Goal: Task Accomplishment & Management: Complete application form

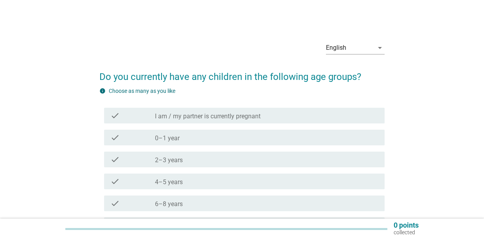
click at [217, 137] on div "check_box_outline_blank 0–1 year" at bounding box center [266, 137] width 223 height 9
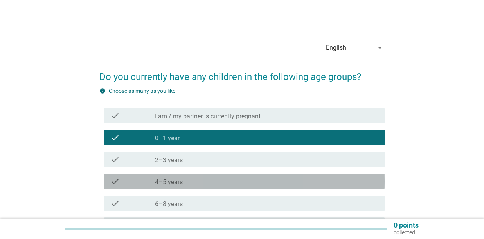
click at [214, 178] on div "check_box_outline_blank 4–5 years" at bounding box center [266, 181] width 223 height 9
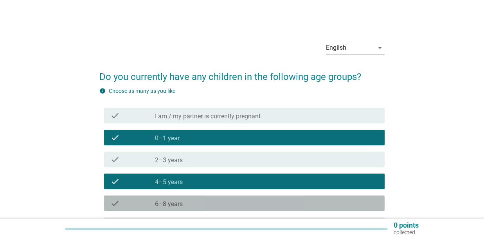
drag, startPoint x: 211, startPoint y: 199, endPoint x: 211, endPoint y: 177, distance: 21.5
click at [211, 200] on div "check_box_outline_blank 6–8 years" at bounding box center [266, 202] width 223 height 9
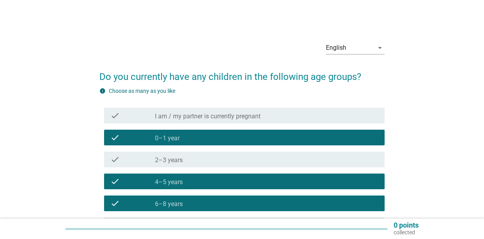
click at [211, 176] on div "check check_box_outline_blank 4–5 years" at bounding box center [244, 181] width 281 height 16
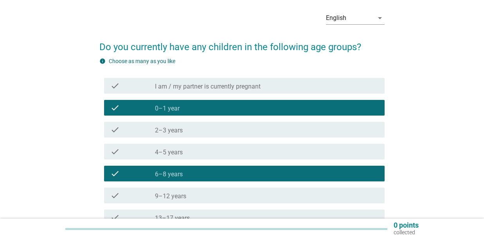
scroll to position [78, 0]
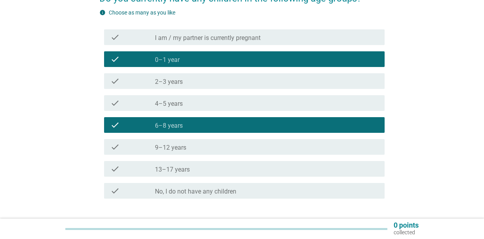
click at [222, 148] on div "check_box_outline_blank 9–12 years" at bounding box center [266, 146] width 223 height 9
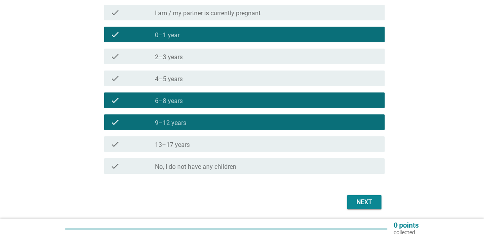
scroll to position [131, 0]
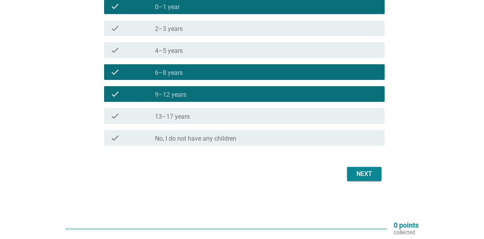
click at [368, 177] on div "Next" at bounding box center [364, 173] width 22 height 9
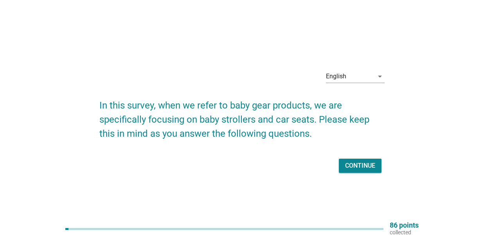
click at [352, 160] on button "Continue" at bounding box center [360, 166] width 43 height 14
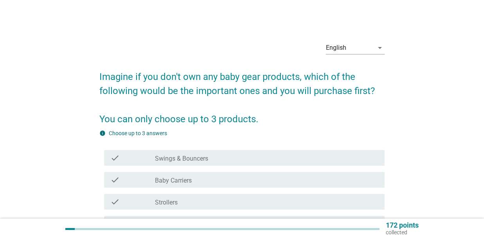
click at [291, 198] on div "check_box_outline_blank Strollers" at bounding box center [266, 201] width 223 height 9
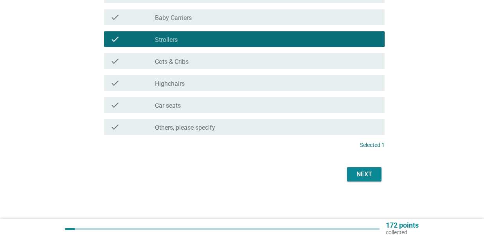
scroll to position [163, 0]
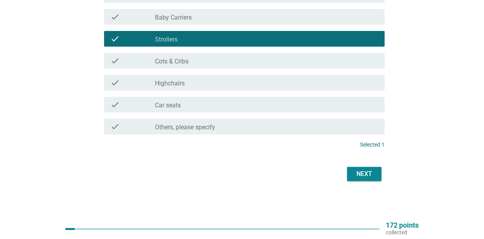
click at [356, 173] on div "Next" at bounding box center [364, 173] width 22 height 9
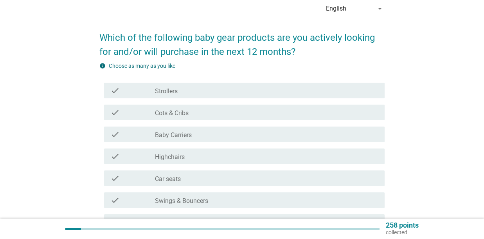
scroll to position [78, 0]
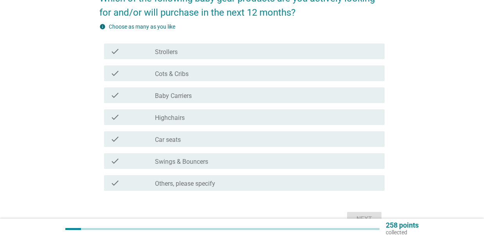
click at [247, 133] on div "check check_box_outline_blank Car seats" at bounding box center [244, 139] width 281 height 16
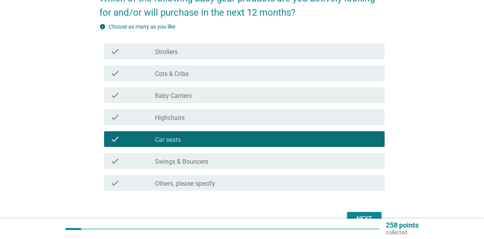
click at [368, 213] on button "Next" at bounding box center [364, 219] width 34 height 14
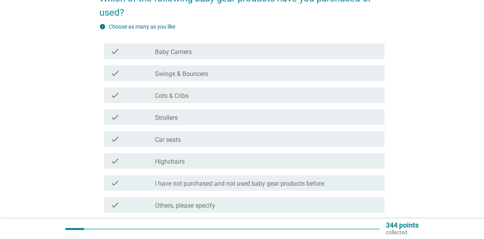
click at [173, 118] on label "Strollers" at bounding box center [166, 118] width 23 height 8
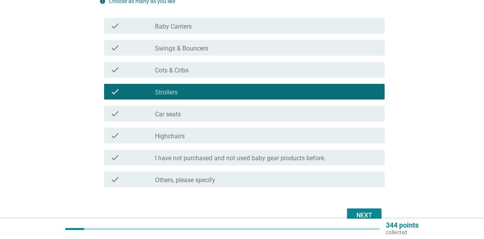
scroll to position [145, 0]
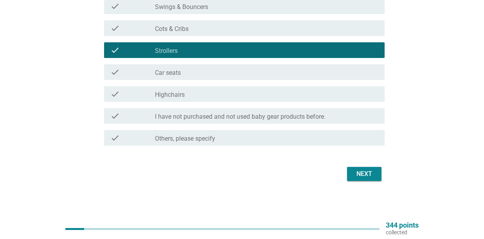
click at [353, 169] on button "Next" at bounding box center [364, 174] width 34 height 14
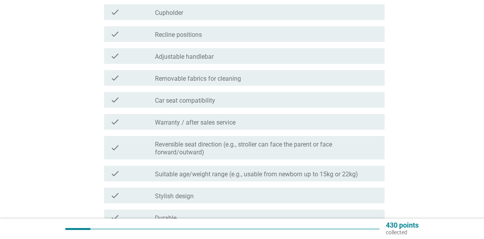
scroll to position [157, 0]
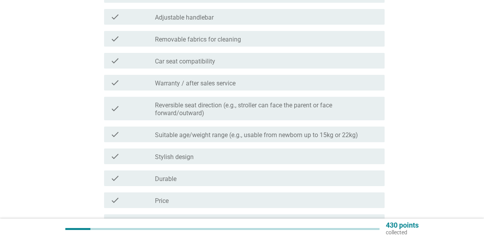
click at [222, 196] on div "check_box_outline_blank Price" at bounding box center [266, 199] width 223 height 9
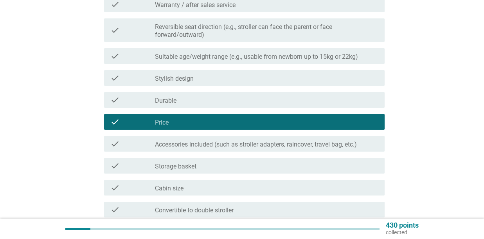
scroll to position [274, 0]
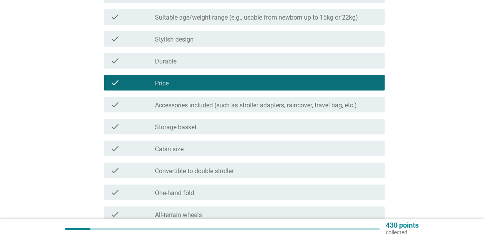
click at [215, 153] on div "check check_box_outline_blank Cabin size" at bounding box center [244, 149] width 281 height 16
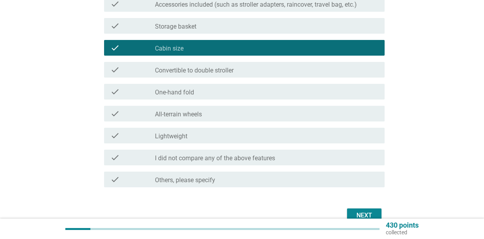
scroll to position [391, 0]
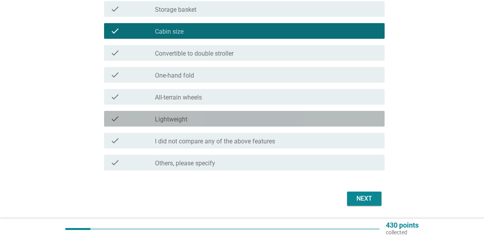
click at [214, 120] on div "check_box_outline_blank Lightweight" at bounding box center [266, 118] width 223 height 9
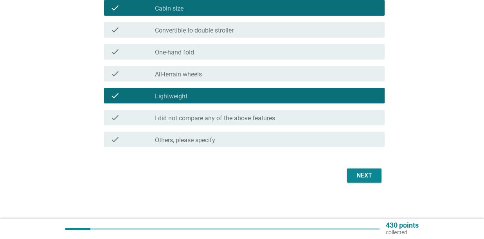
scroll to position [416, 0]
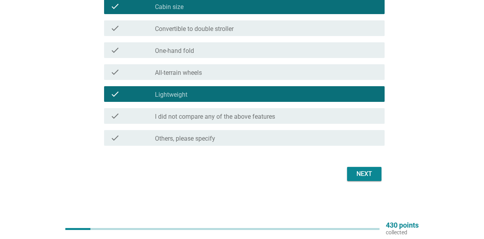
click at [369, 176] on div "Next" at bounding box center [364, 173] width 22 height 9
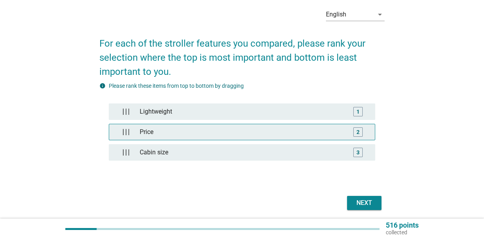
scroll to position [62, 0]
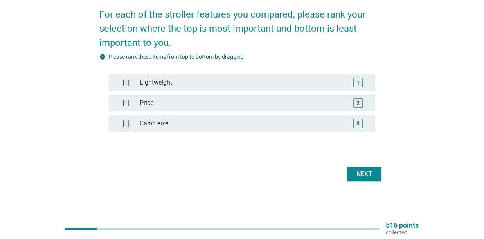
click at [364, 181] on div "Next" at bounding box center [241, 173] width 285 height 19
click at [368, 178] on button "Next" at bounding box center [364, 174] width 34 height 14
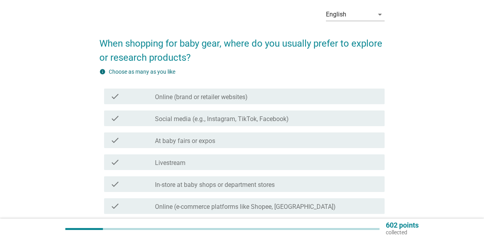
scroll to position [32, 0]
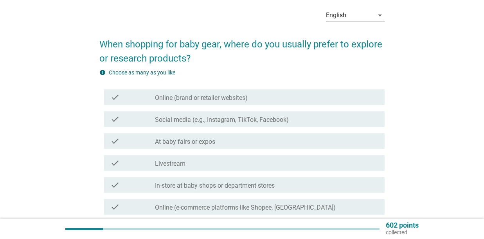
click at [254, 96] on div "check_box_outline_blank Online (brand or retailer websites)" at bounding box center [266, 96] width 223 height 9
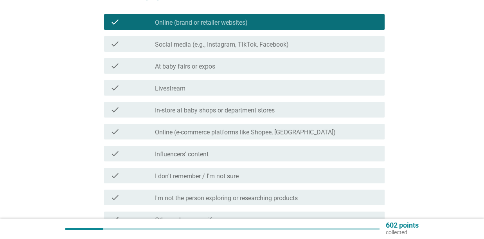
scroll to position [111, 0]
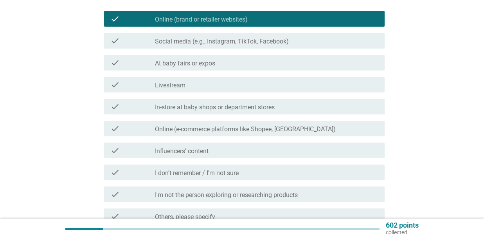
click at [259, 109] on label "In-store at baby shops or department stores" at bounding box center [215, 107] width 120 height 8
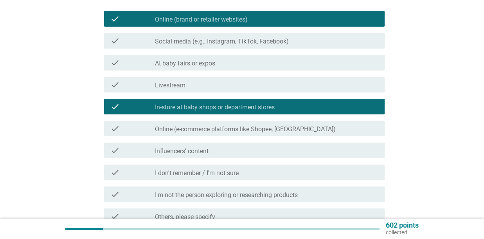
click at [253, 130] on label "Online (e-commerce platforms like Shopee, [GEOGRAPHIC_DATA])" at bounding box center [245, 129] width 181 height 8
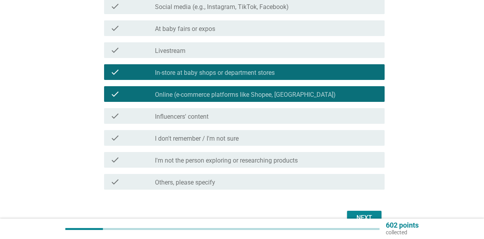
scroll to position [189, 0]
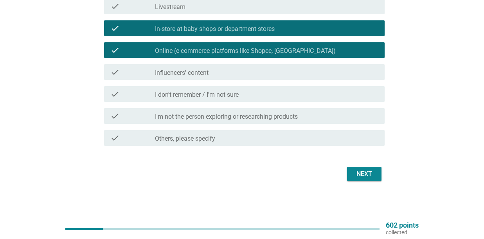
click at [367, 173] on div "Next" at bounding box center [364, 173] width 22 height 9
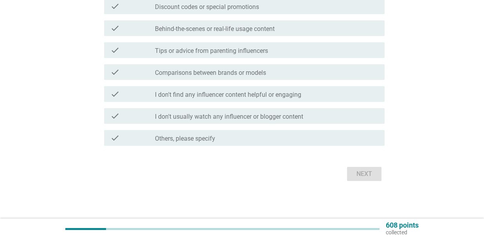
scroll to position [0, 0]
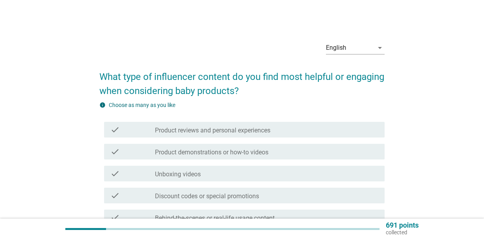
click at [224, 154] on label "Product demonstrations or how-to videos" at bounding box center [212, 152] width 114 height 8
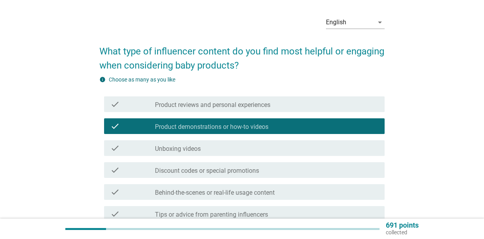
scroll to position [39, 0]
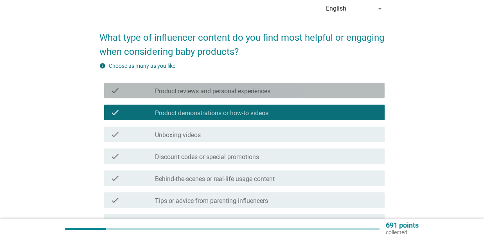
click at [259, 94] on label "Product reviews and personal experiences" at bounding box center [212, 91] width 115 height 8
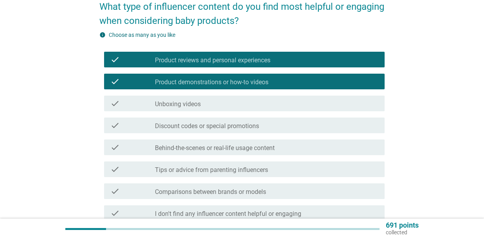
scroll to position [117, 0]
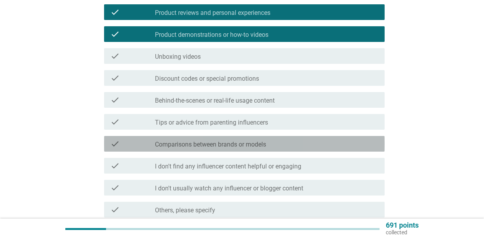
click at [260, 137] on div "check check_box_outline_blank Comparisons between brands or models" at bounding box center [244, 144] width 281 height 16
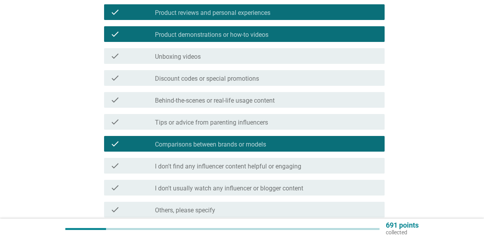
click at [254, 140] on div "check_box_outline_blank Comparisons between brands or models" at bounding box center [266, 143] width 223 height 9
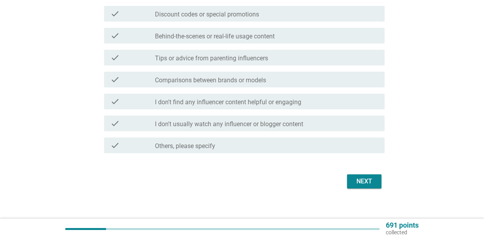
scroll to position [189, 0]
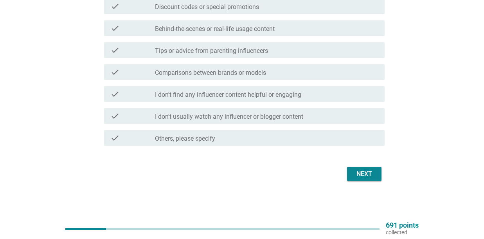
click at [361, 171] on div "Next" at bounding box center [364, 173] width 22 height 9
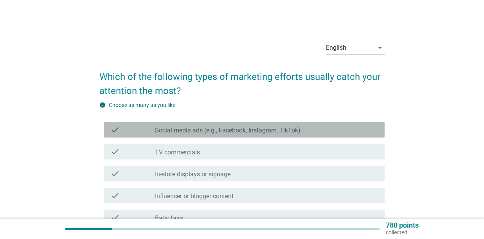
click at [272, 132] on label "Social media ads (e.g., Facebook, Instagram, TikTok)" at bounding box center [228, 130] width 146 height 8
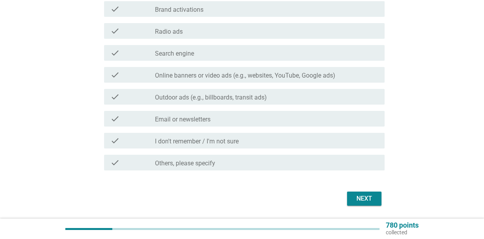
scroll to position [299, 0]
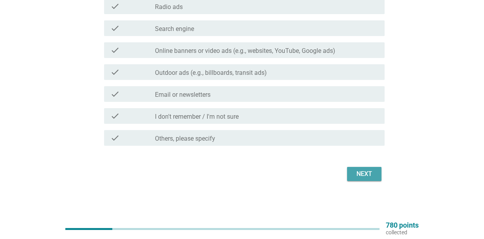
click at [361, 179] on button "Next" at bounding box center [364, 174] width 34 height 14
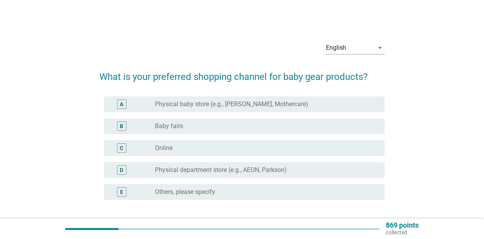
click at [250, 150] on div "radio_button_unchecked Online" at bounding box center [263, 148] width 217 height 8
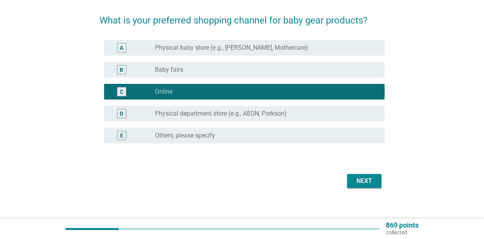
scroll to position [63, 0]
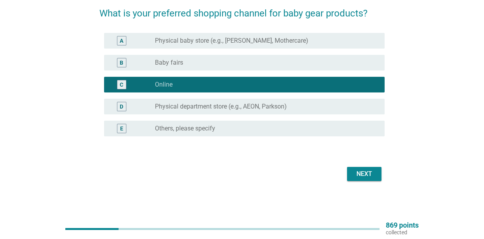
click at [371, 178] on div "Next" at bounding box center [364, 173] width 22 height 9
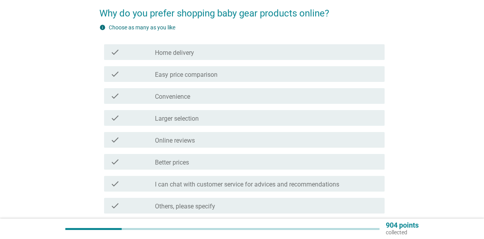
scroll to position [0, 0]
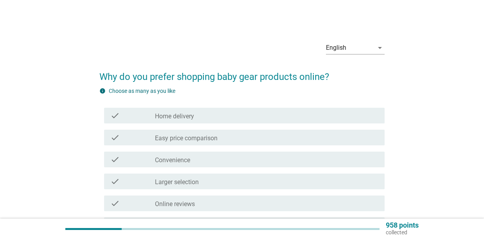
click at [168, 117] on label "Home delivery" at bounding box center [174, 116] width 39 height 8
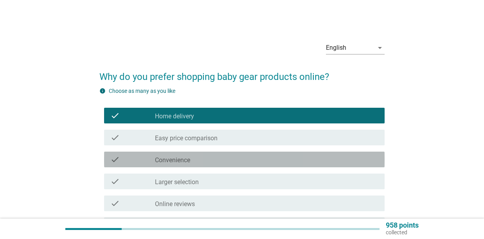
click at [191, 155] on div "check_box_outline_blank Convenience" at bounding box center [266, 159] width 223 height 9
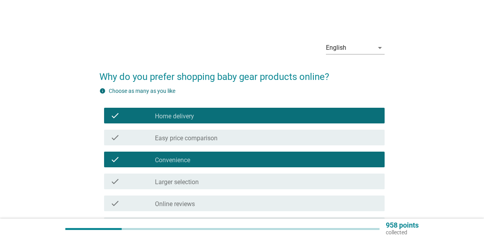
click at [210, 141] on label "Easy price comparison" at bounding box center [186, 138] width 63 height 8
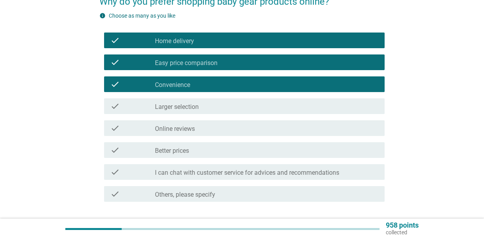
scroll to position [78, 0]
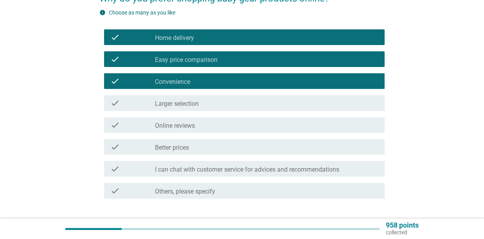
click at [222, 151] on div "check_box_outline_blank Better prices" at bounding box center [266, 146] width 223 height 9
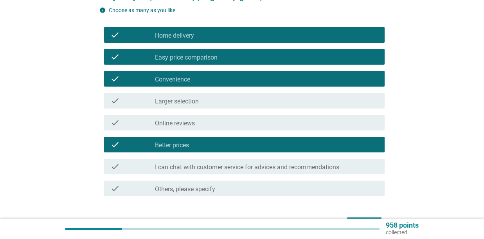
scroll to position [131, 0]
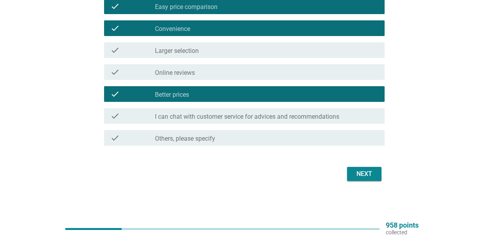
click at [362, 180] on button "Next" at bounding box center [364, 174] width 34 height 14
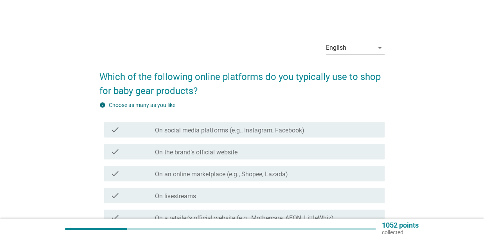
click at [269, 175] on label "On an online marketplace (e.g., Shopee, Lazada)" at bounding box center [221, 174] width 133 height 8
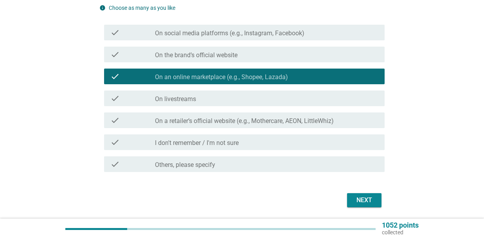
scroll to position [123, 0]
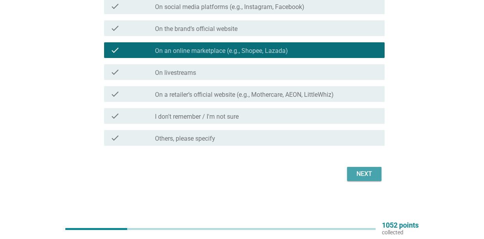
click at [361, 175] on div "Next" at bounding box center [364, 173] width 22 height 9
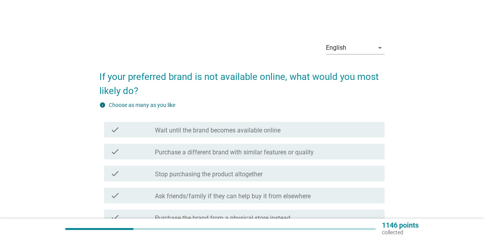
click at [308, 151] on label "Purchase a different brand with similar features or quality" at bounding box center [234, 152] width 159 height 8
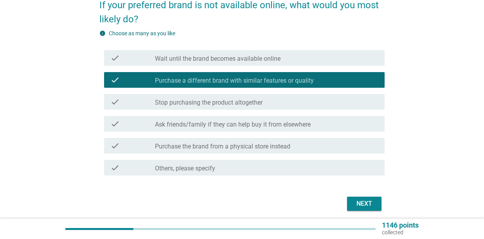
scroll to position [78, 0]
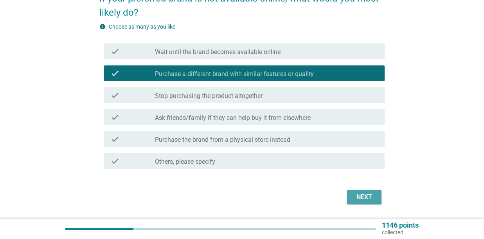
click at [368, 196] on div "Next" at bounding box center [364, 196] width 22 height 9
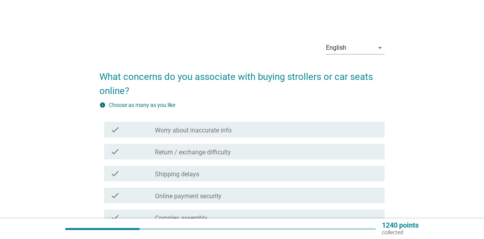
click at [240, 152] on div "check_box_outline_blank Return / exchange difficulty" at bounding box center [266, 151] width 223 height 9
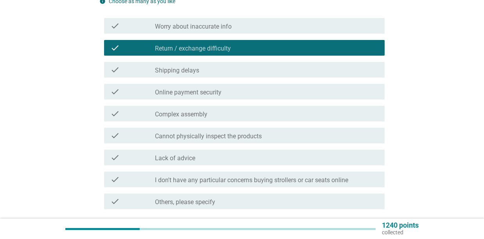
scroll to position [117, 0]
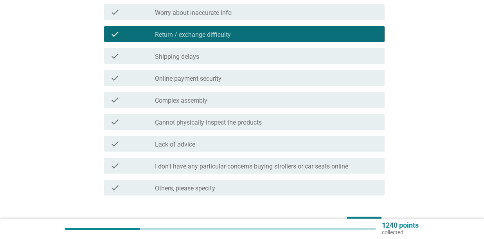
click at [267, 127] on div "check check_box_outline_blank Cannot physically inspect the products" at bounding box center [244, 122] width 281 height 16
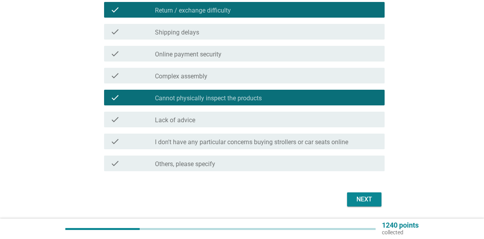
scroll to position [167, 0]
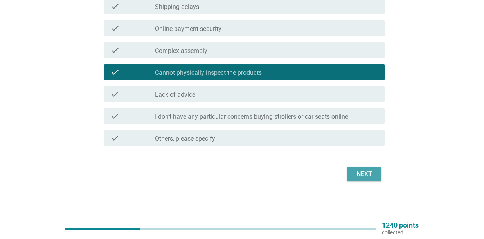
click at [368, 170] on div "Next" at bounding box center [364, 173] width 22 height 9
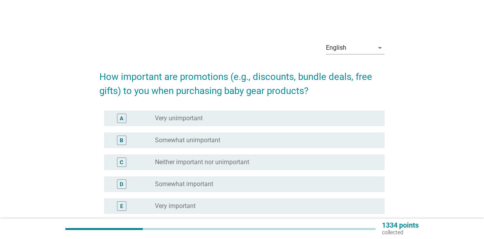
scroll to position [77, 0]
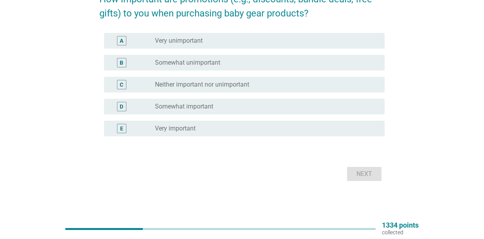
click at [191, 126] on label "Very important" at bounding box center [175, 128] width 41 height 8
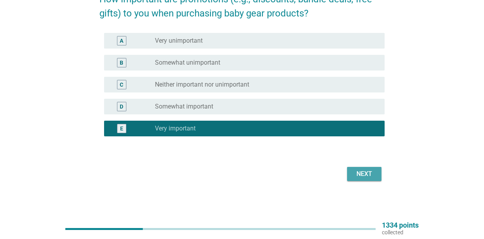
click at [354, 169] on div "Next" at bounding box center [364, 173] width 22 height 9
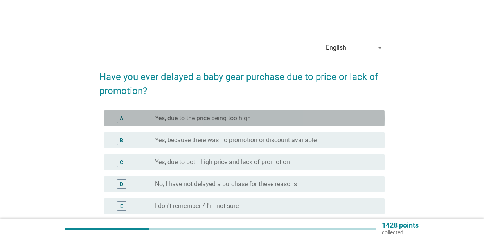
click at [250, 119] on label "Yes, due to the price being too high" at bounding box center [203, 118] width 96 height 8
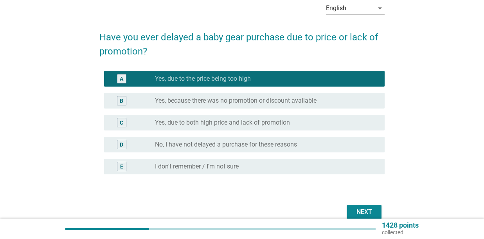
scroll to position [77, 0]
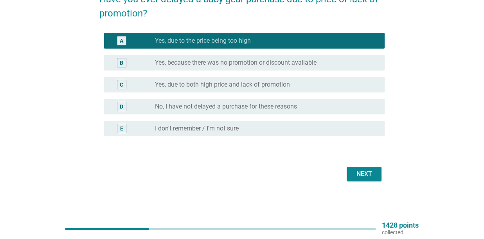
click at [360, 169] on div "Next" at bounding box center [364, 173] width 22 height 9
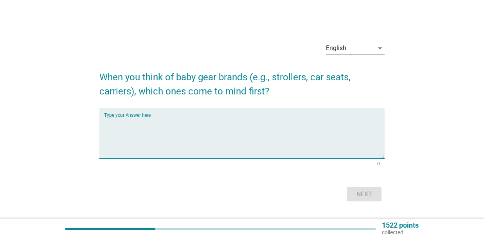
click at [315, 152] on textarea "Type your Answer here" at bounding box center [244, 137] width 281 height 41
type textarea "car seats"
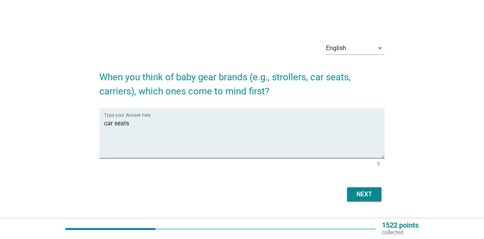
click at [377, 193] on button "Next" at bounding box center [364, 194] width 34 height 14
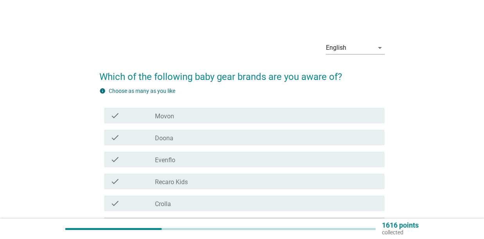
click at [172, 161] on label "Evenflo" at bounding box center [165, 160] width 20 height 8
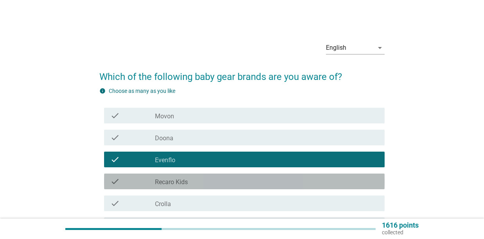
click at [190, 175] on div "check check_box_outline_blank Recaro Kids" at bounding box center [244, 181] width 281 height 16
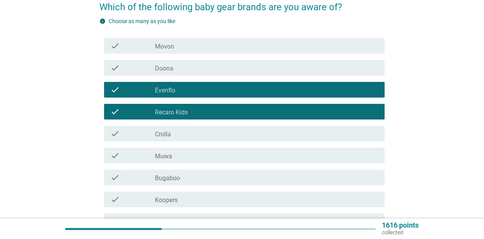
scroll to position [78, 0]
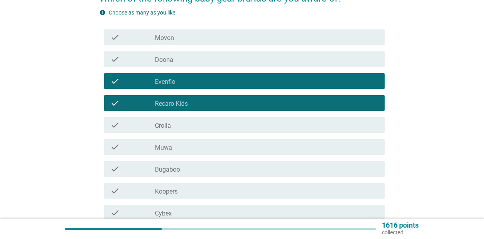
click at [214, 125] on div "check_box_outline_blank Crolla" at bounding box center [266, 124] width 223 height 9
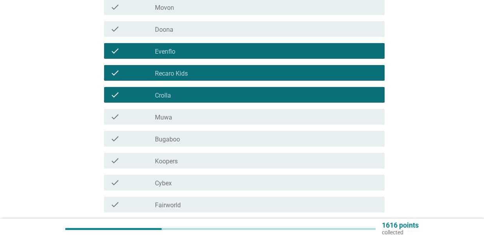
scroll to position [117, 0]
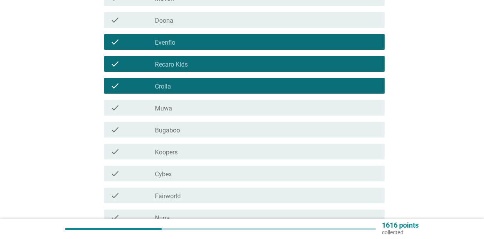
click at [211, 157] on div "check check_box_outline_blank Koopers" at bounding box center [244, 152] width 281 height 16
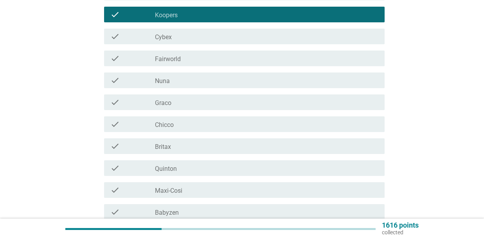
scroll to position [274, 0]
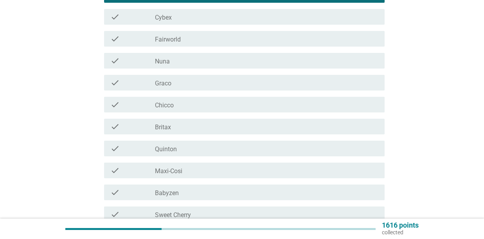
click at [198, 90] on div "check check_box_outline_blank Graco" at bounding box center [241, 83] width 285 height 22
click at [197, 86] on div "check_box_outline_blank Graco" at bounding box center [266, 82] width 223 height 9
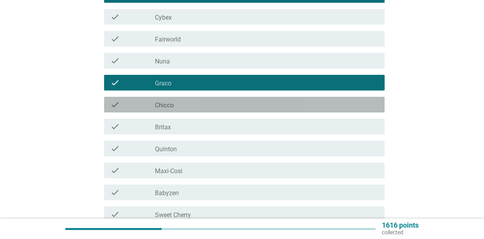
click at [197, 111] on div "check check_box_outline_blank Chicco" at bounding box center [244, 105] width 281 height 16
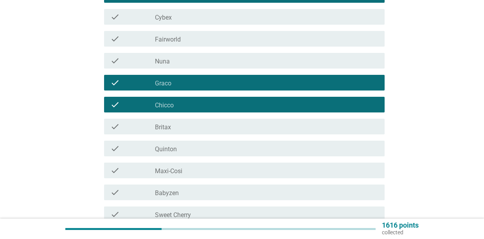
click at [202, 157] on div "check check_box_outline_blank [PERSON_NAME]" at bounding box center [241, 148] width 285 height 22
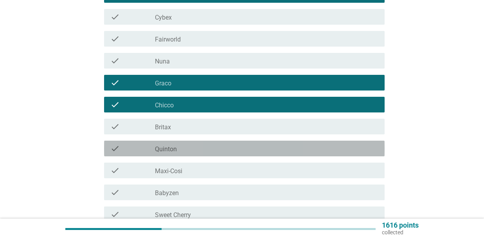
click at [203, 148] on div "check_box_outline_blank [PERSON_NAME]" at bounding box center [266, 148] width 223 height 9
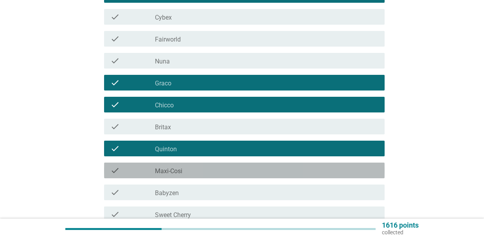
click at [202, 176] on div "check check_box_outline_blank Maxi-Cosi" at bounding box center [244, 170] width 281 height 16
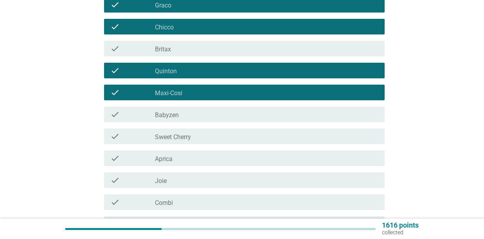
scroll to position [352, 0]
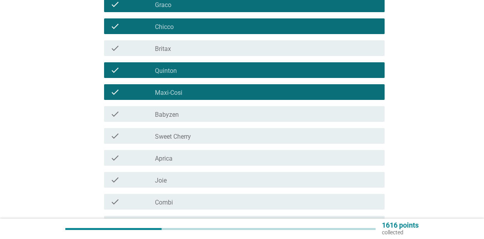
click at [212, 141] on div "check check_box_outline_blank Sweet Cherry" at bounding box center [244, 136] width 281 height 16
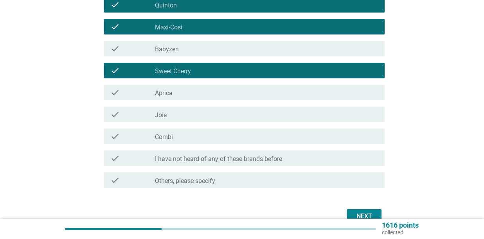
scroll to position [431, 0]
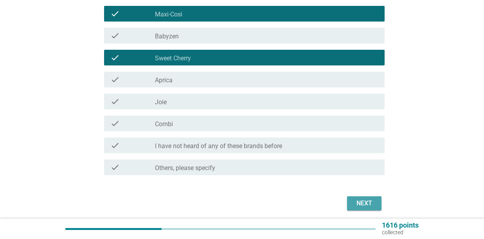
click at [356, 204] on div "Next" at bounding box center [364, 202] width 22 height 9
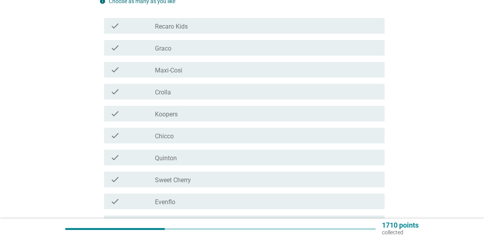
scroll to position [117, 0]
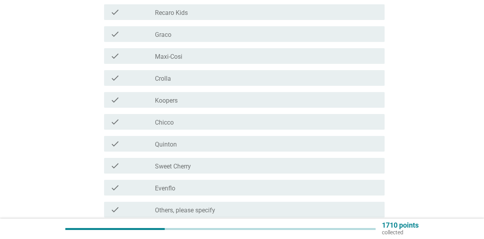
click at [229, 98] on div "check_box_outline_blank Koopers" at bounding box center [266, 99] width 223 height 9
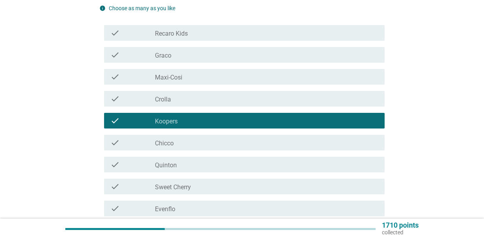
scroll to position [78, 0]
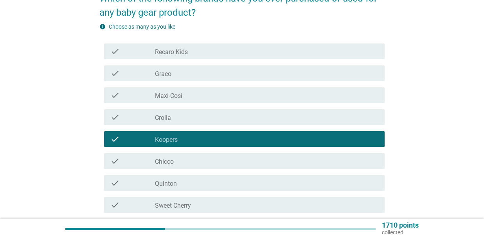
click at [264, 122] on div "check check_box_outline_blank Crolla" at bounding box center [244, 117] width 281 height 16
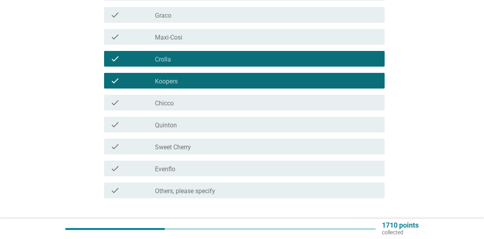
scroll to position [189, 0]
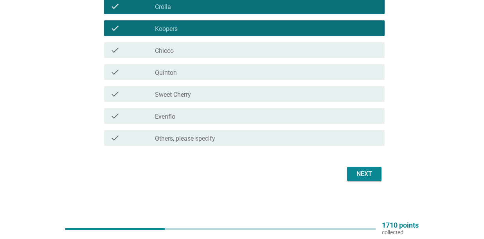
click at [353, 173] on button "Next" at bounding box center [364, 174] width 34 height 14
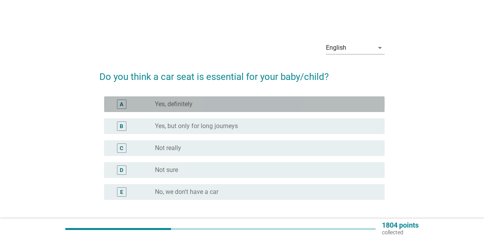
click at [214, 108] on div "radio_button_unchecked Yes, definitely" at bounding box center [266, 103] width 223 height 9
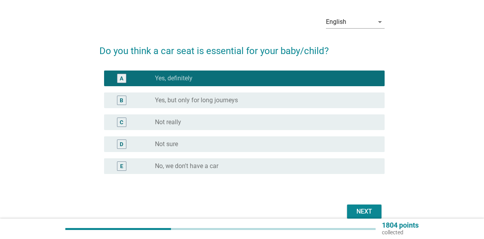
scroll to position [63, 0]
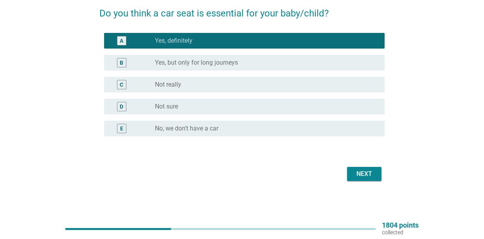
click at [353, 166] on div "Next" at bounding box center [241, 173] width 285 height 19
click at [352, 171] on button "Next" at bounding box center [364, 174] width 34 height 14
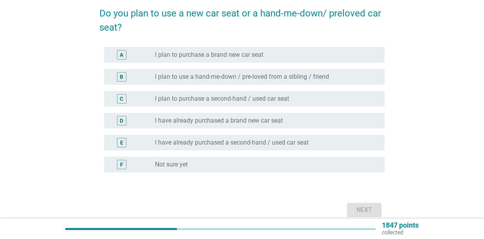
scroll to position [0, 0]
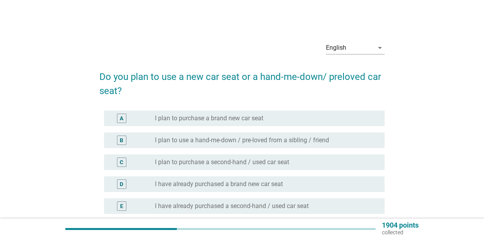
click at [271, 182] on label "I have already purchased a brand new car seat" at bounding box center [219, 184] width 128 height 8
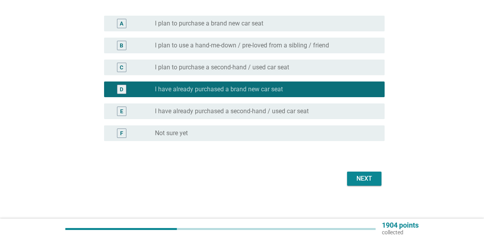
scroll to position [99, 0]
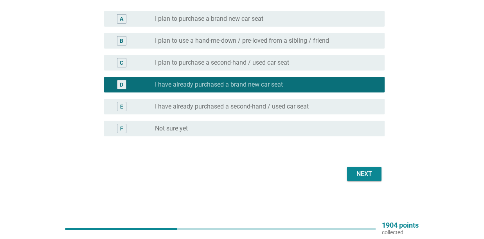
click at [357, 171] on div "Next" at bounding box center [364, 173] width 22 height 9
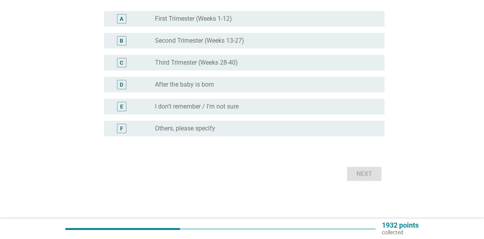
scroll to position [0, 0]
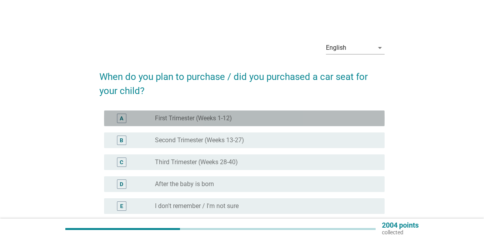
click at [244, 124] on div "A radio_button_unchecked First Trimester (Weeks 1-12)" at bounding box center [244, 118] width 281 height 16
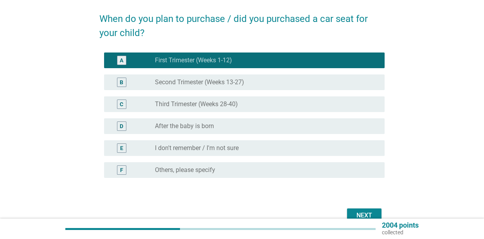
scroll to position [99, 0]
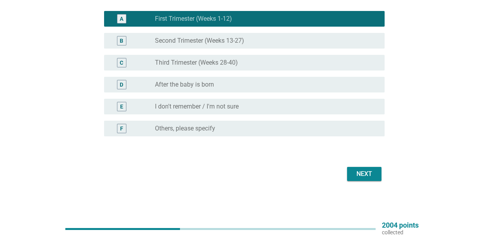
click at [363, 178] on div "Next" at bounding box center [364, 173] width 22 height 9
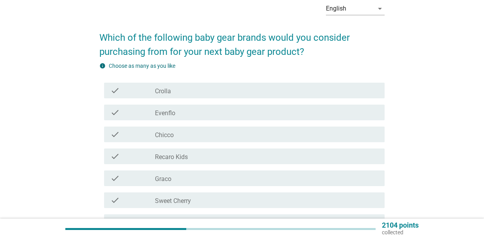
click at [209, 181] on div "check_box_outline_blank Graco" at bounding box center [266, 177] width 223 height 9
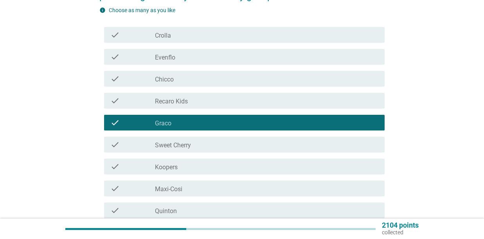
scroll to position [167, 0]
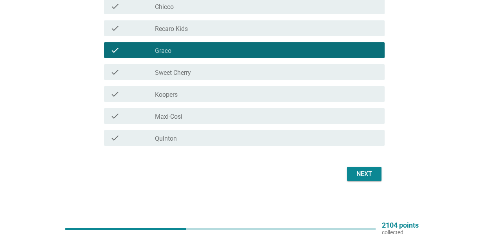
click at [344, 173] on div "Next" at bounding box center [241, 173] width 285 height 19
click at [347, 173] on button "Next" at bounding box center [364, 174] width 34 height 14
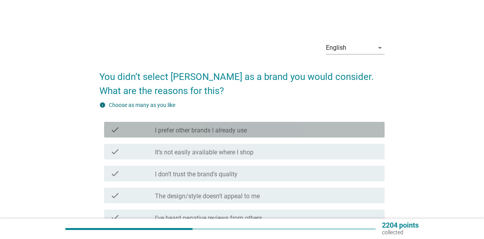
click at [289, 134] on div "check_box_outline_blank I prefer other brands I already use" at bounding box center [266, 129] width 223 height 9
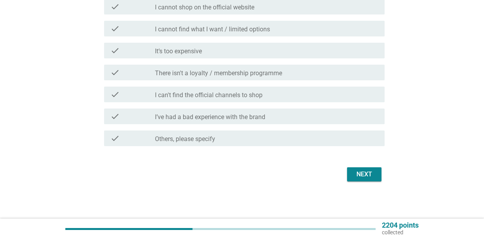
scroll to position [233, 0]
click at [367, 177] on div "Next" at bounding box center [364, 173] width 22 height 9
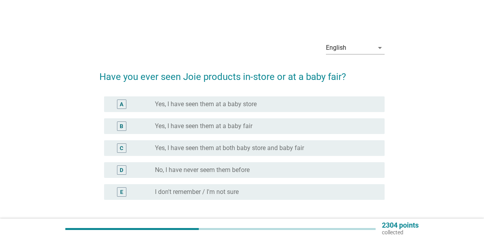
click at [214, 102] on label "Yes, I have seen them at a baby store" at bounding box center [206, 104] width 102 height 8
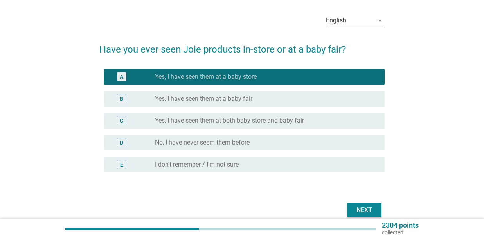
scroll to position [63, 0]
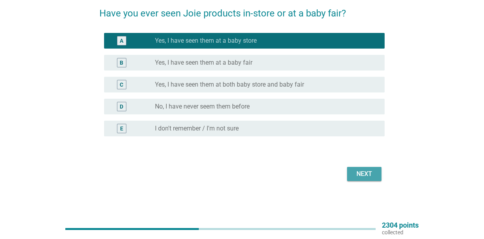
click at [357, 174] on div "Next" at bounding box center [364, 173] width 22 height 9
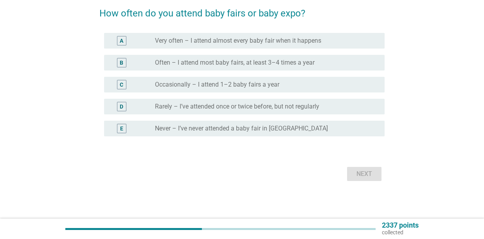
scroll to position [0, 0]
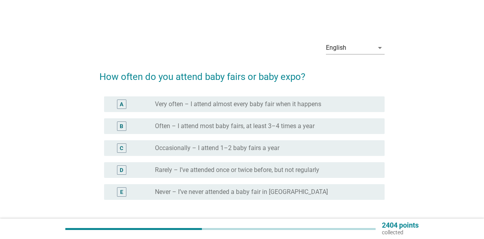
click at [272, 174] on div "radio_button_unchecked Rarely – I’ve attended once or twice before, but not reg…" at bounding box center [266, 169] width 223 height 9
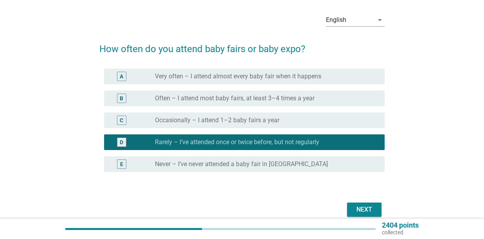
scroll to position [63, 0]
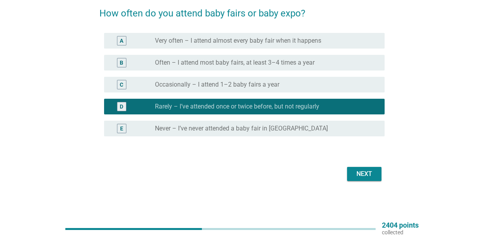
click at [366, 176] on div "Next" at bounding box center [364, 173] width 22 height 9
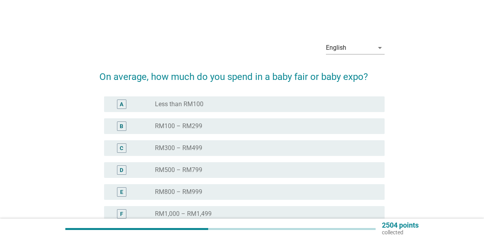
click at [308, 168] on div "radio_button_unchecked RM500 – RM799" at bounding box center [263, 170] width 217 height 8
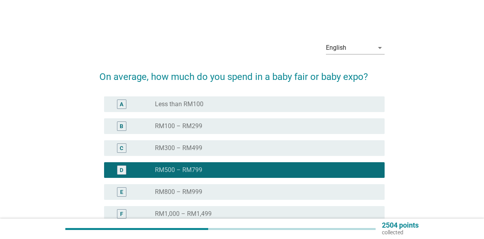
scroll to position [151, 0]
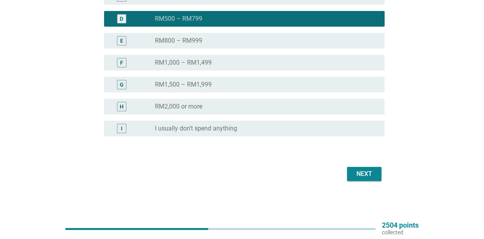
click at [351, 172] on button "Next" at bounding box center [364, 174] width 34 height 14
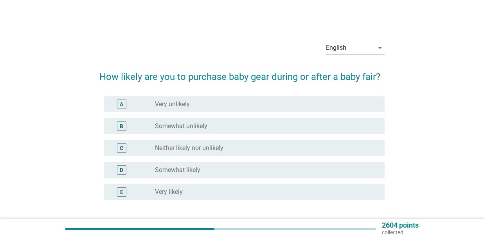
click at [344, 154] on div "C radio_button_unchecked Neither likely nor unlikely" at bounding box center [244, 148] width 281 height 16
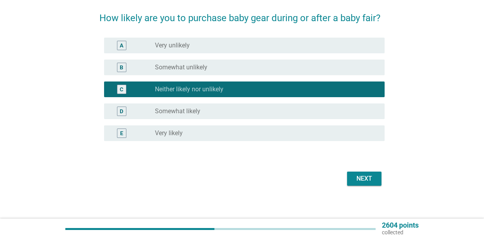
scroll to position [63, 0]
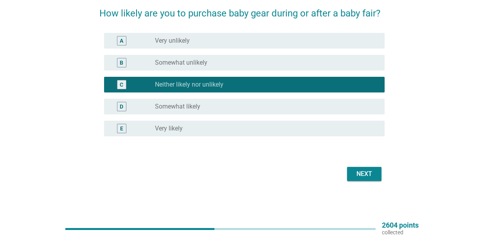
click at [363, 173] on div "Next" at bounding box center [364, 173] width 22 height 9
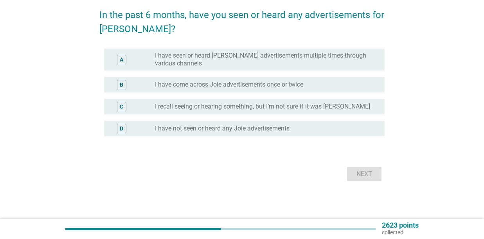
scroll to position [0, 0]
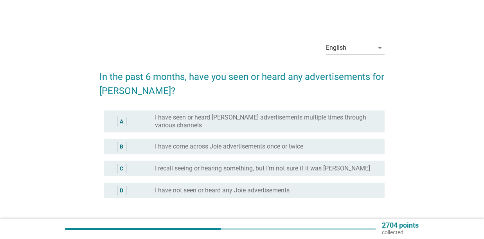
click at [340, 187] on div "radio_button_unchecked I have not seen or heard any Joie advertisements" at bounding box center [263, 190] width 217 height 8
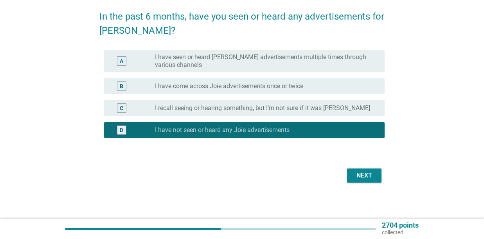
scroll to position [62, 0]
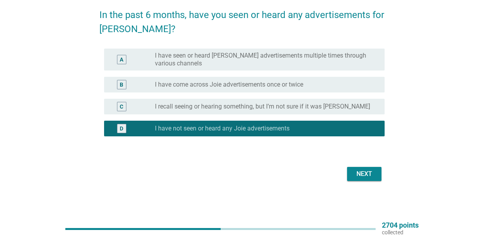
click at [366, 176] on div "Next" at bounding box center [364, 173] width 22 height 9
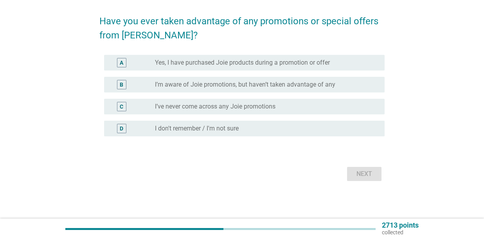
scroll to position [0, 0]
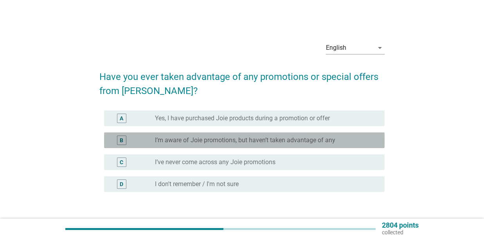
click at [270, 144] on div "radio_button_unchecked I’m aware of Joie promotions, but haven’t taken advantag…" at bounding box center [266, 139] width 223 height 9
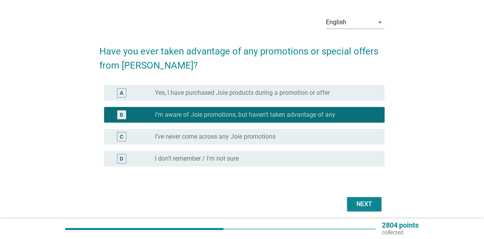
scroll to position [39, 0]
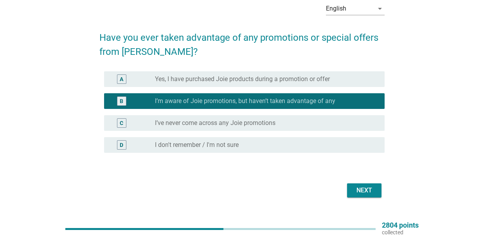
click at [368, 187] on div "Next" at bounding box center [364, 190] width 22 height 9
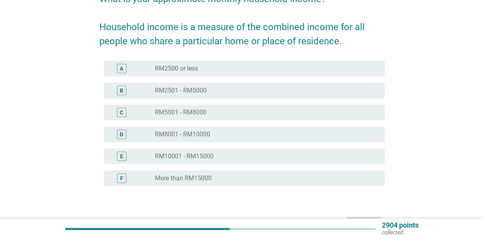
scroll to position [78, 0]
click at [173, 137] on label "RM8001 - RM10000" at bounding box center [182, 134] width 55 height 8
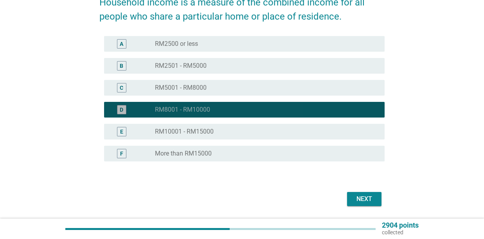
scroll to position [128, 0]
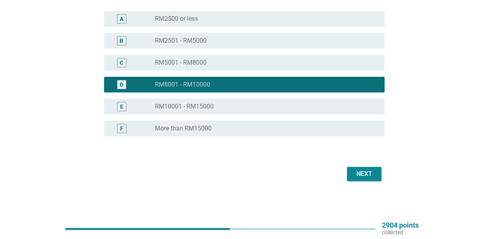
click at [371, 169] on div "Next" at bounding box center [364, 173] width 22 height 9
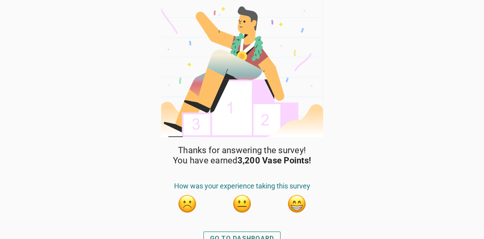
scroll to position [9, 0]
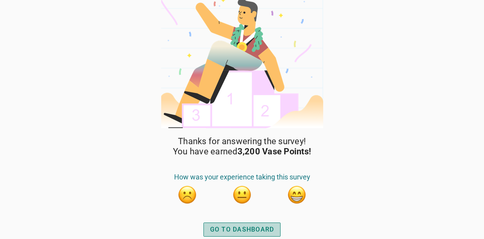
click at [260, 227] on div "GO TO DASHBOARD" at bounding box center [242, 229] width 64 height 9
